Goal: Transaction & Acquisition: Purchase product/service

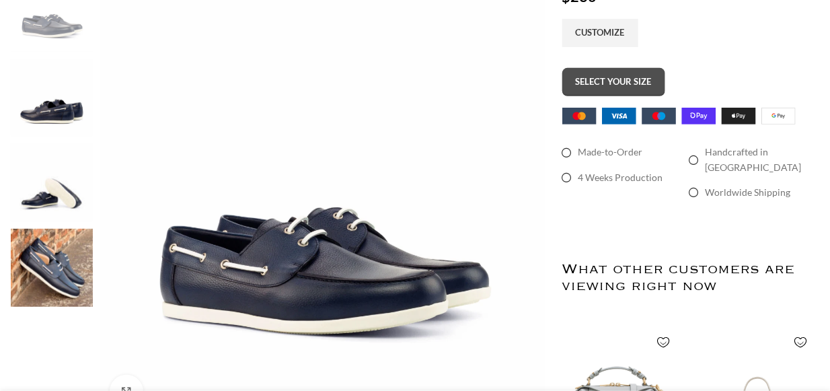
click at [624, 80] on button "SELECT YOUR SIZE" at bounding box center [613, 82] width 103 height 28
click at [638, 86] on button "SELECT YOUR SIZE" at bounding box center [613, 82] width 103 height 28
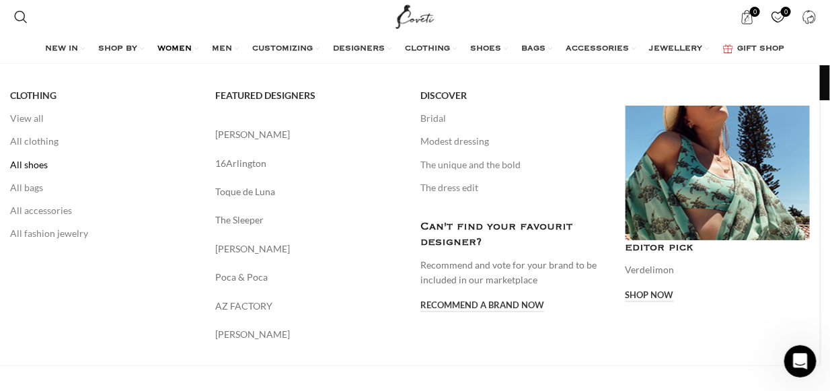
click at [40, 166] on link "All shoes" at bounding box center [102, 164] width 185 height 23
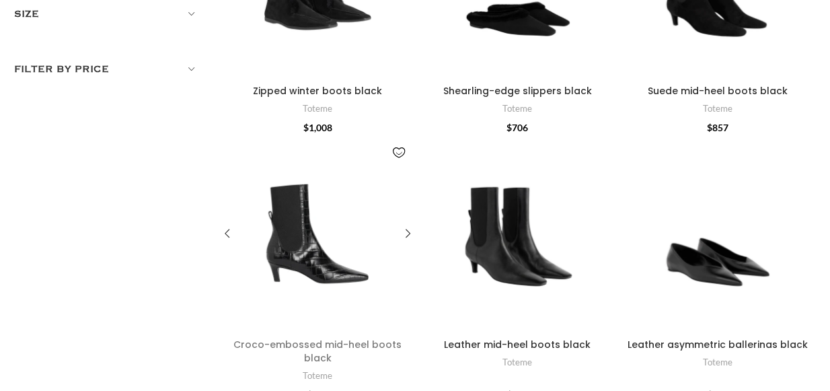
scroll to position [440, 0]
